Goal: Information Seeking & Learning: Check status

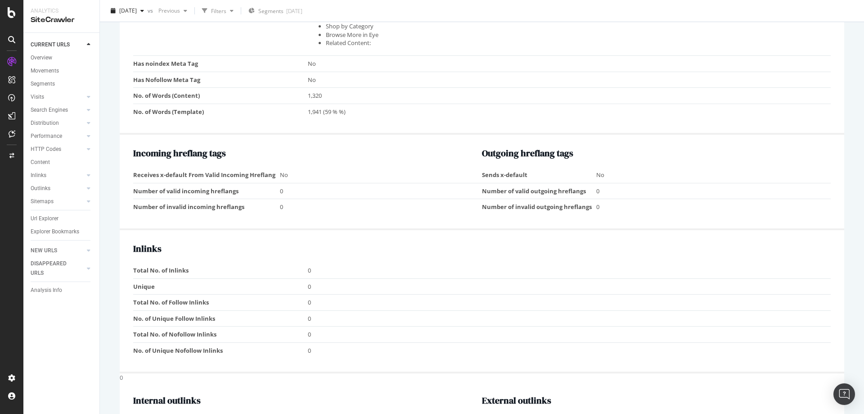
scroll to position [676, 0]
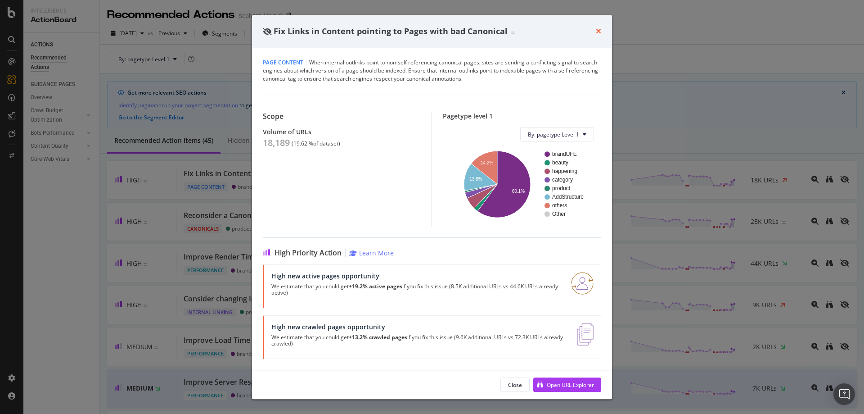
click at [598, 29] on icon "times" at bounding box center [598, 30] width 5 height 7
